Goal: Browse casually

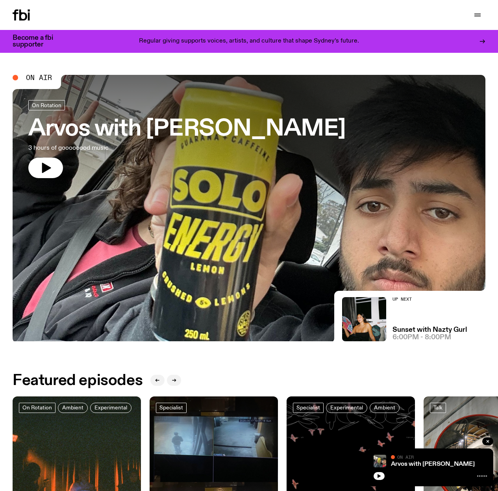
click at [44, 165] on icon "button" at bounding box center [46, 168] width 9 height 10
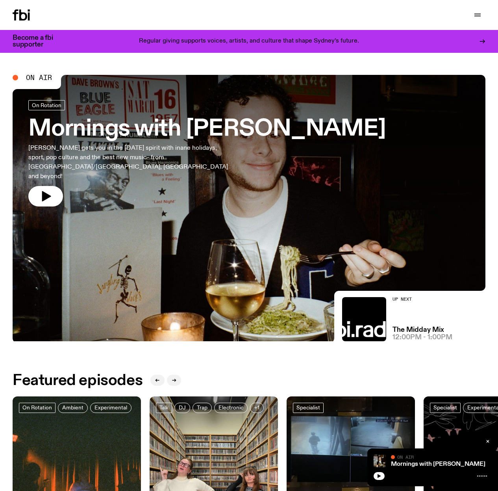
click at [49, 191] on icon "button" at bounding box center [46, 196] width 9 height 10
click at [49, 191] on rect "button" at bounding box center [47, 195] width 3 height 9
click at [49, 191] on icon "button" at bounding box center [46, 196] width 9 height 10
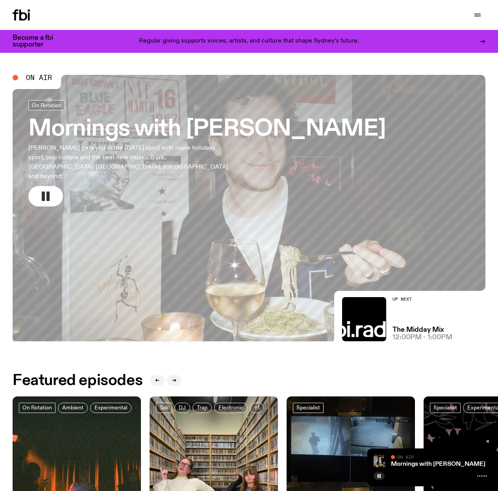
click at [50, 190] on icon "button" at bounding box center [45, 196] width 13 height 13
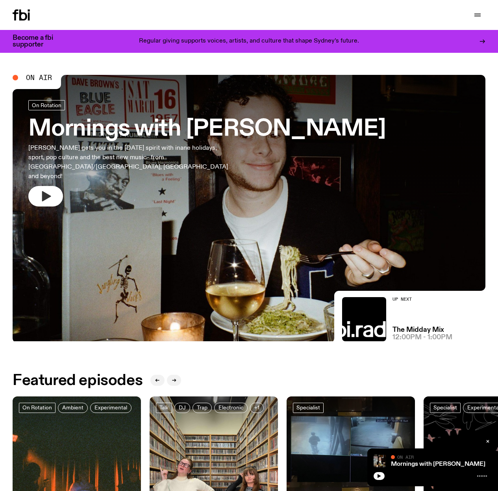
click at [50, 191] on icon "button" at bounding box center [46, 196] width 9 height 10
click at [45, 191] on icon "button" at bounding box center [46, 196] width 9 height 10
